Goal: Task Accomplishment & Management: Use online tool/utility

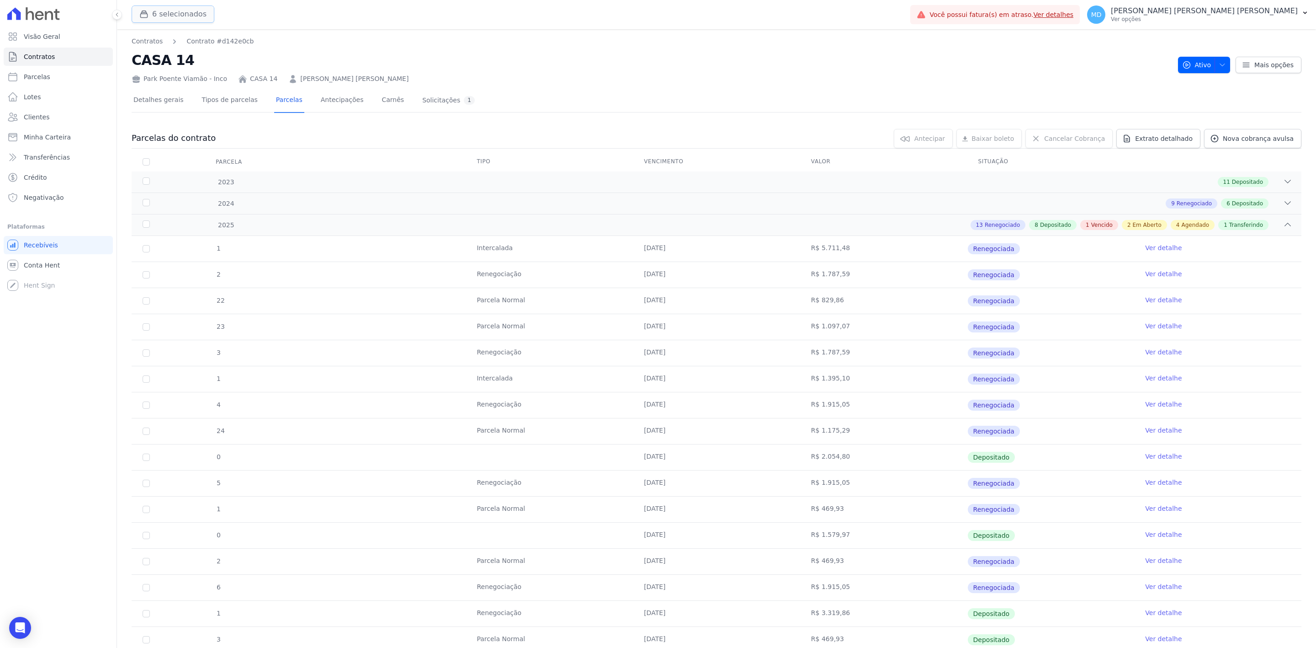
drag, startPoint x: 158, startPoint y: 16, endPoint x: 153, endPoint y: 17, distance: 5.5
click at [158, 16] on button "6 selecionados" at bounding box center [173, 13] width 83 height 17
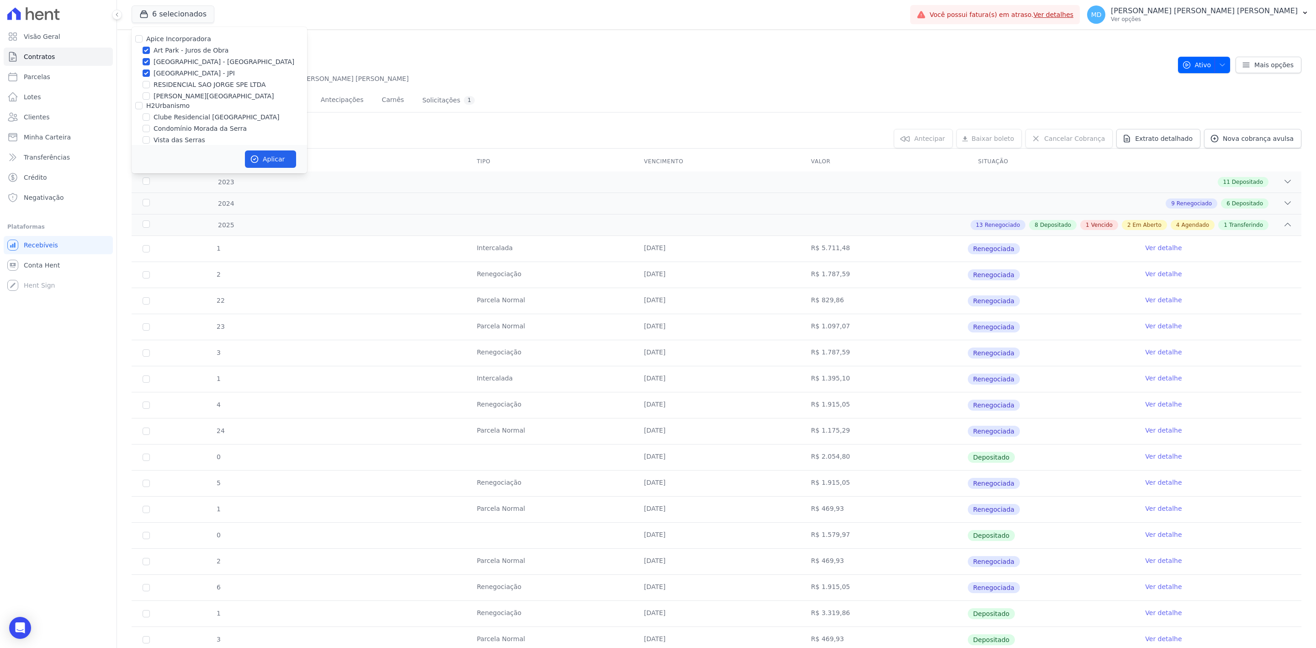
click at [166, 67] on div "Apice Incorporadora [GEOGRAPHIC_DATA] - Juros de Obra [GEOGRAPHIC_DATA] - [GEOG…" at bounding box center [219, 111] width 175 height 169
click at [291, 153] on button "Aplicar" at bounding box center [270, 158] width 51 height 17
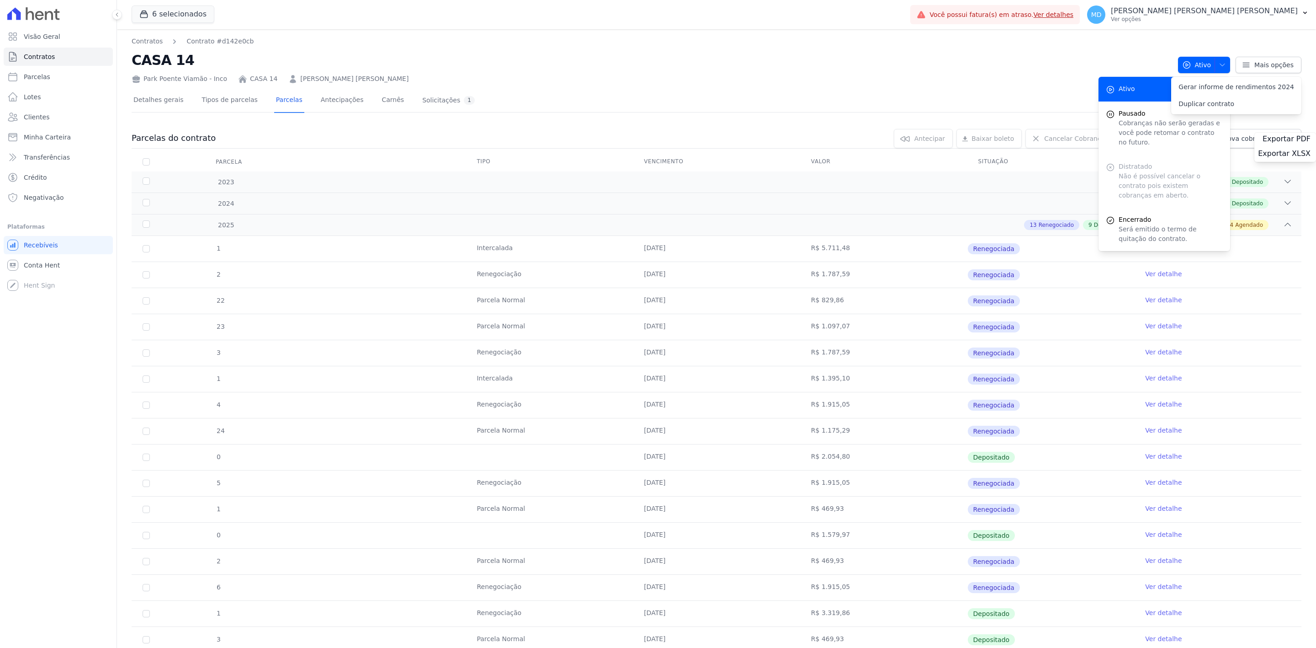
click at [69, 75] on link "Parcelas" at bounding box center [58, 77] width 109 height 18
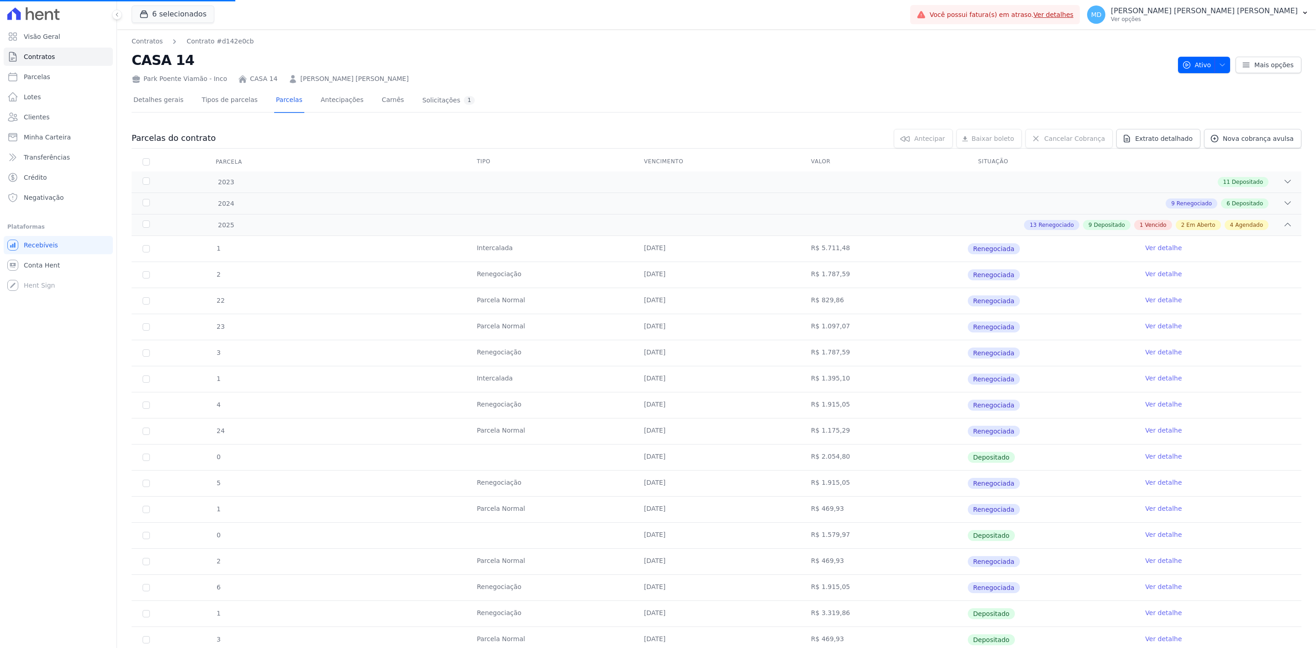
select select
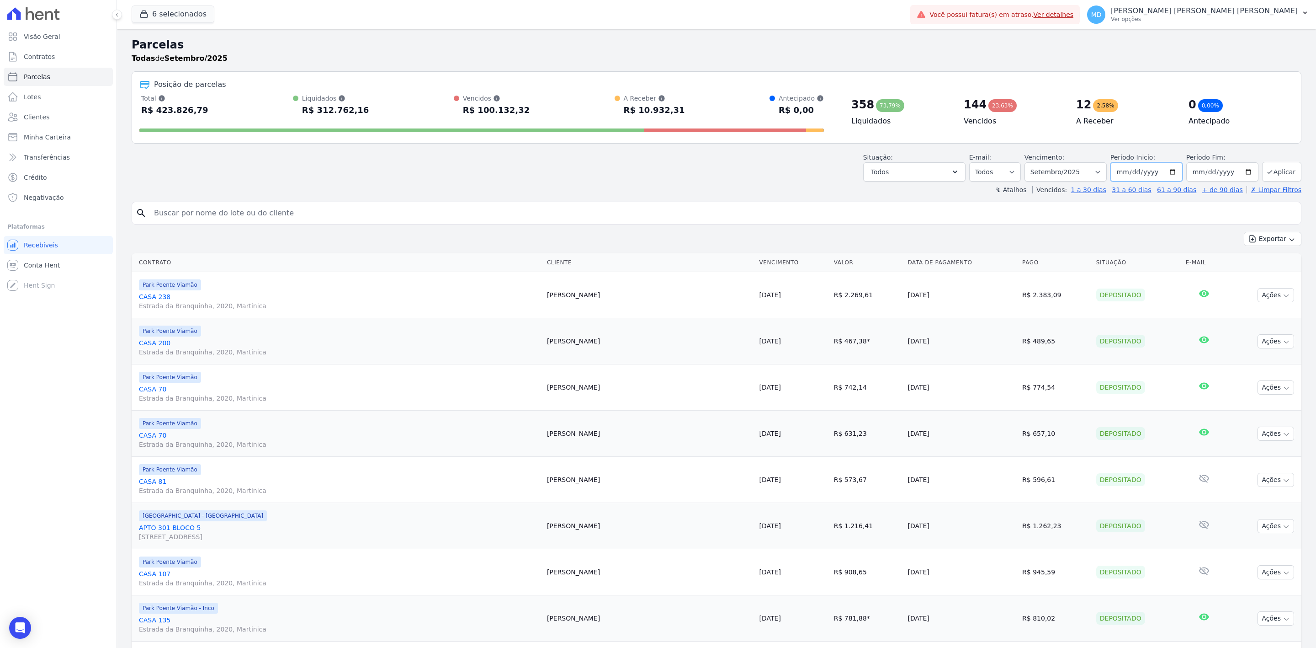
click at [754, 166] on input "[DATE]" at bounding box center [1146, 171] width 72 height 19
click at [754, 174] on input "[DATE]" at bounding box center [1146, 171] width 72 height 19
type input "[DATE]"
click at [754, 173] on input "[DATE]" at bounding box center [1222, 171] width 72 height 19
type input "[DATE]"
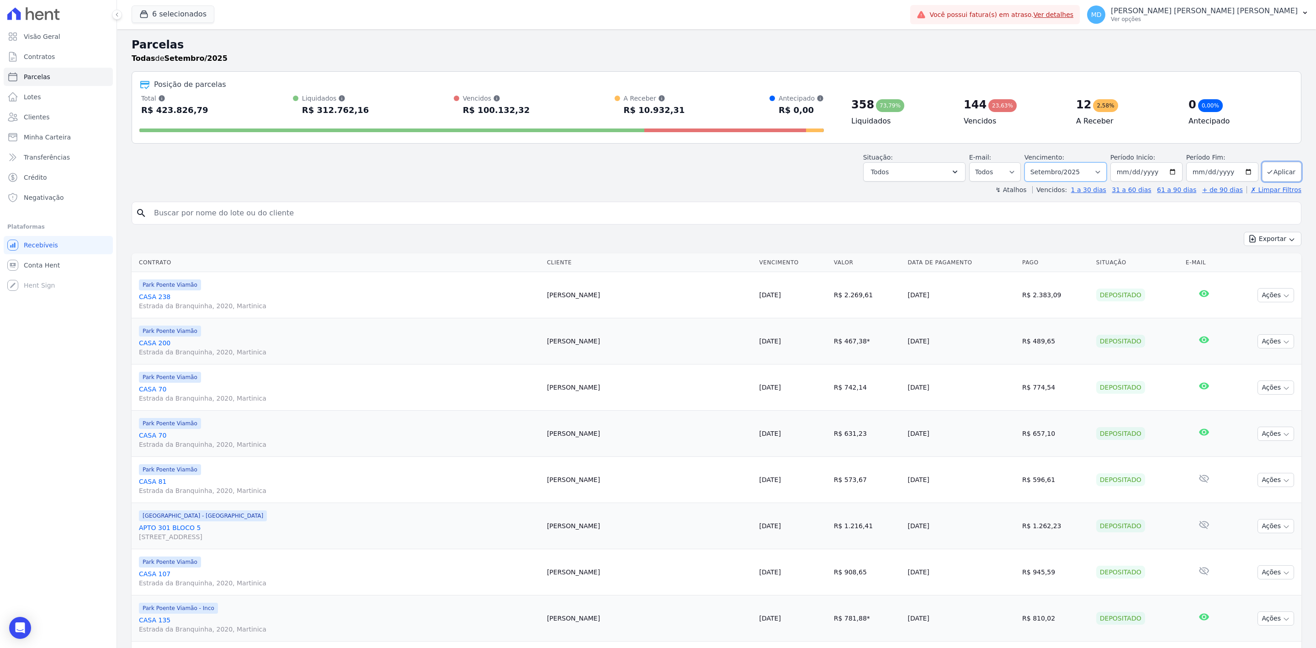
click at [754, 175] on select "Filtrar por período ──────── Todos os meses Novembro/2022 Dezembro/2022 [GEOGRA…" at bounding box center [1066, 171] width 82 height 19
select select "date_range_filter"
click at [754, 162] on select "Filtrar por período ──────── Todos os meses Novembro/2022 Dezembro/2022 [GEOGRA…" at bounding box center [1066, 171] width 82 height 19
click at [754, 176] on button "Aplicar" at bounding box center [1281, 172] width 39 height 20
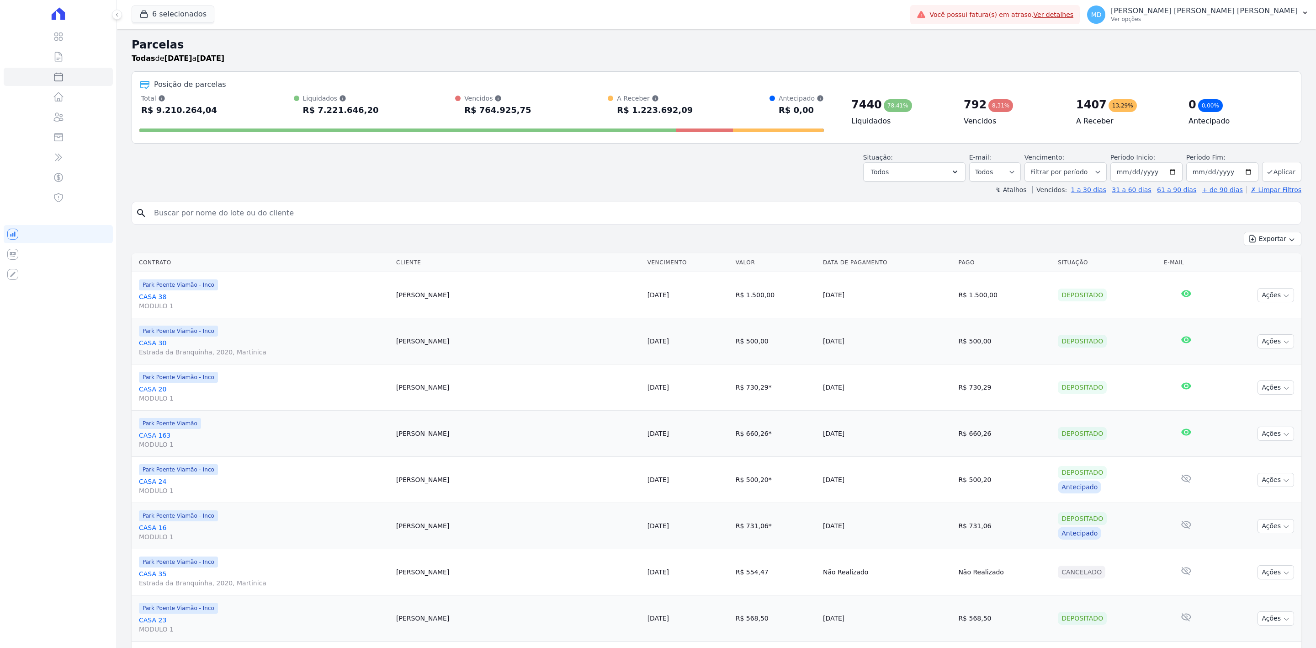
select select
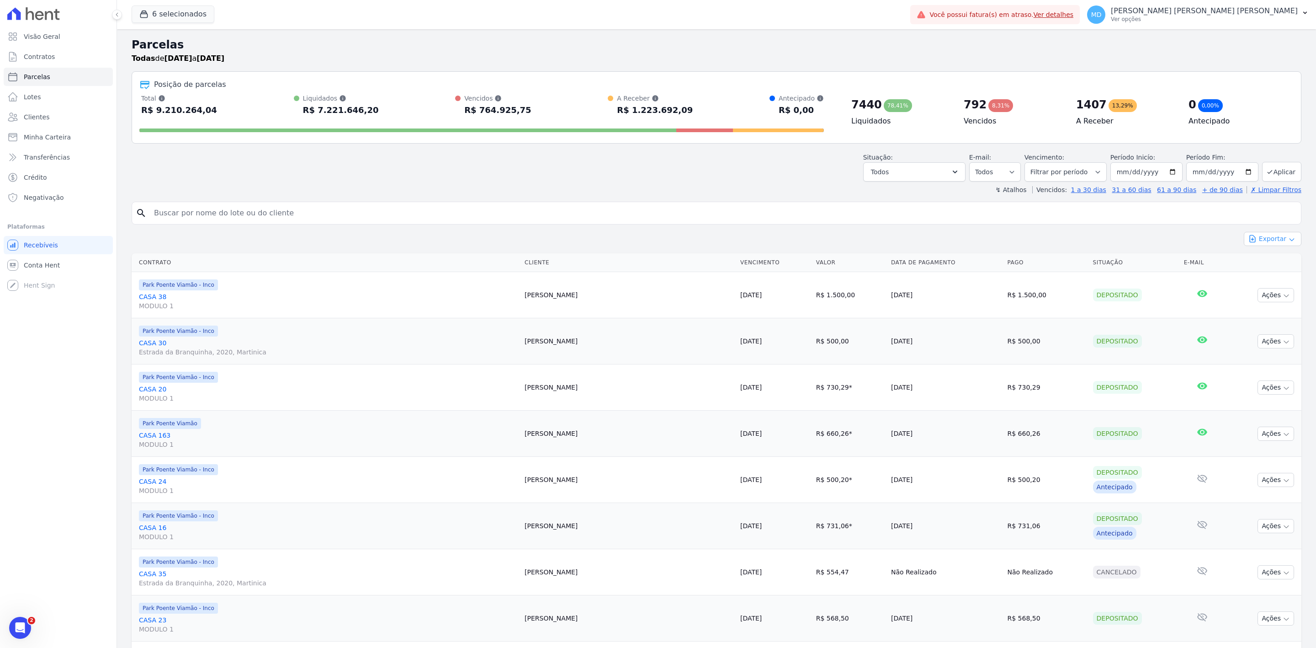
click at [1268, 236] on button "Exportar" at bounding box center [1273, 239] width 58 height 14
click at [1276, 276] on span "Exportar CSV" at bounding box center [1272, 275] width 48 height 9
